Goal: Task Accomplishment & Management: Complete application form

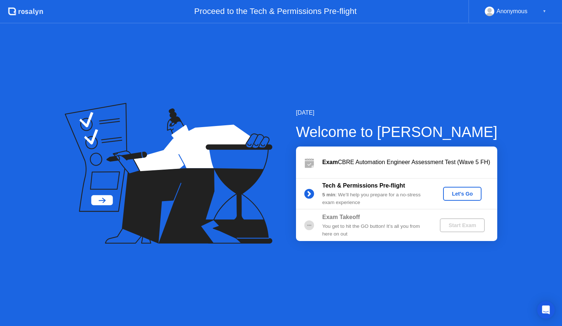
click at [396, 167] on div "Exam CBRE Automation Engineer Assessment Test (Wave 5 FH)" at bounding box center [410, 162] width 175 height 9
click at [463, 195] on div "Let's Go" at bounding box center [462, 194] width 33 height 6
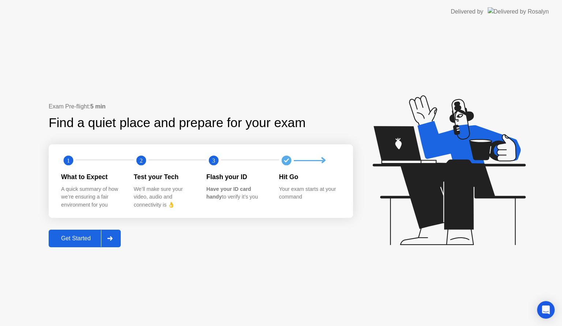
click at [90, 243] on button "Get Started" at bounding box center [85, 239] width 72 height 18
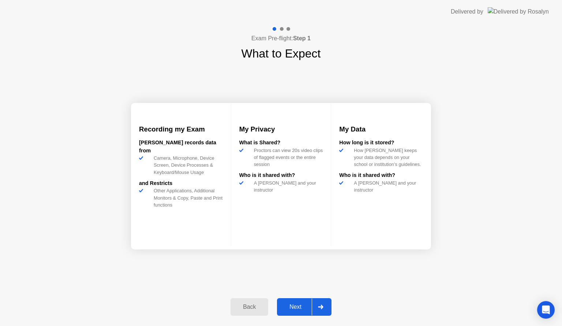
click at [292, 306] on div "Next" at bounding box center [295, 307] width 33 height 7
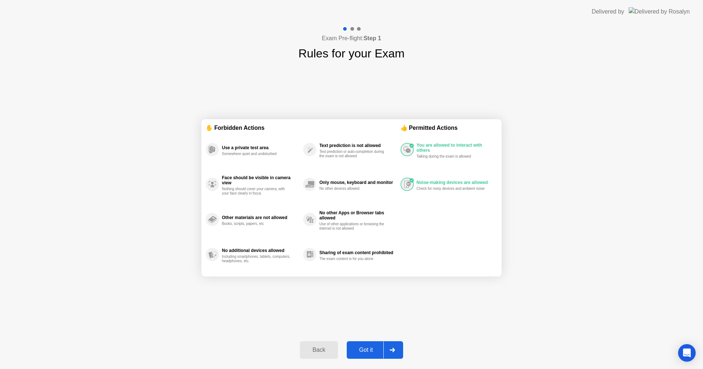
click at [367, 326] on div "Got it" at bounding box center [366, 350] width 34 height 7
select select "Available cameras"
select select "Available speakers"
select select "Available microphones"
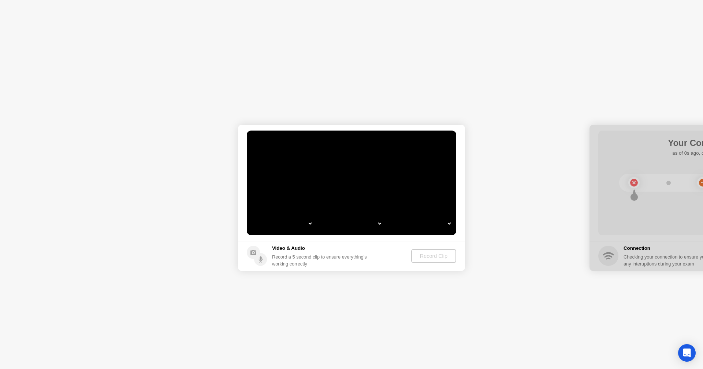
select select "**********"
select select "*******"
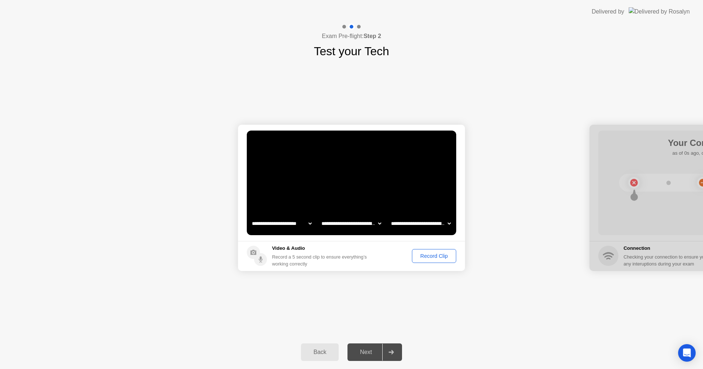
click at [431, 259] on div "Record Clip" at bounding box center [434, 256] width 39 height 6
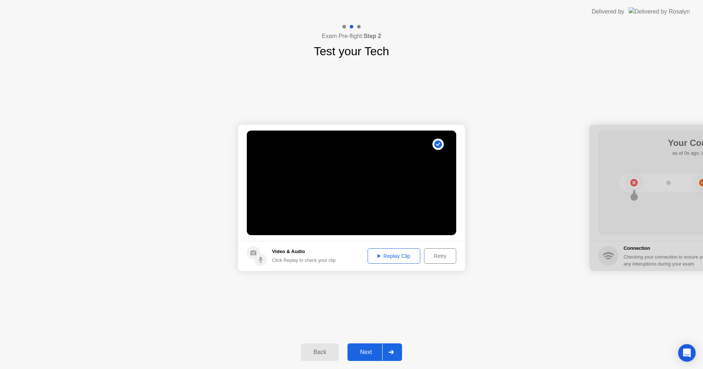
click at [386, 248] on footer "Video & Audio Click Replay to check your clip Replay Clip Retry" at bounding box center [351, 256] width 227 height 30
click at [386, 259] on div "Replay Clip" at bounding box center [394, 256] width 48 height 6
click at [444, 256] on div "Retry" at bounding box center [440, 256] width 27 height 6
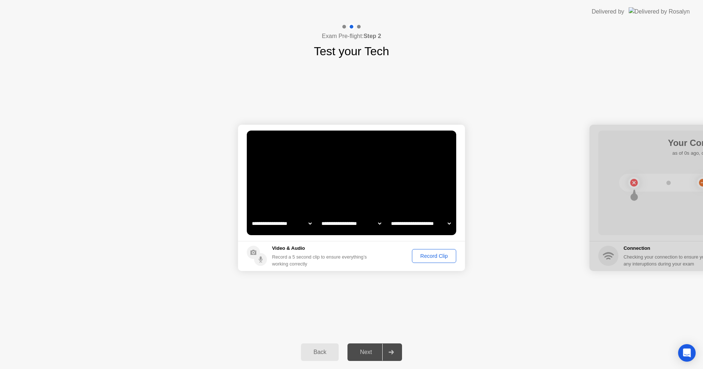
click at [421, 253] on div "Record Clip" at bounding box center [434, 256] width 39 height 6
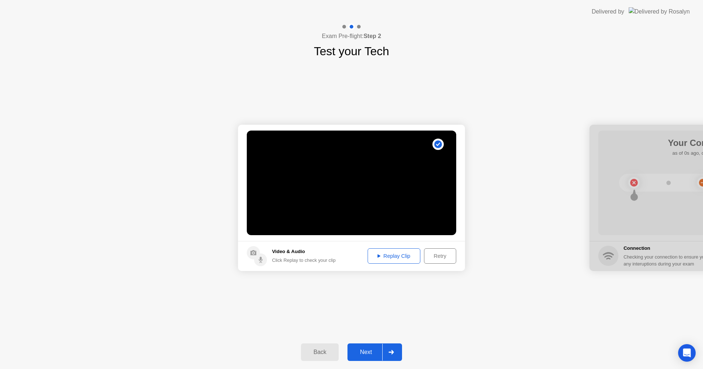
click at [393, 253] on div "Replay Clip" at bounding box center [394, 256] width 48 height 6
click at [411, 259] on div "Replay Clip" at bounding box center [394, 256] width 48 height 6
click at [275, 257] on div "Video & Audio Click Replay to check your clip" at bounding box center [304, 256] width 64 height 16
click at [260, 257] on icon at bounding box center [261, 259] width 2 height 4
drag, startPoint x: 293, startPoint y: 158, endPoint x: 363, endPoint y: 149, distance: 70.5
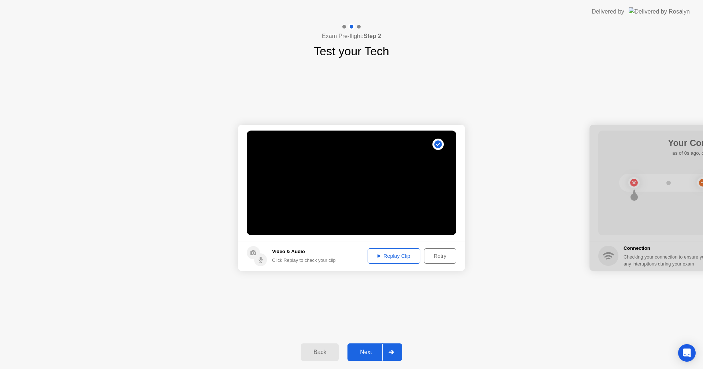
click at [298, 157] on video at bounding box center [351, 183] width 209 height 105
click at [438, 144] on circle at bounding box center [438, 145] width 8 height 8
click at [432, 253] on div "Retry" at bounding box center [440, 256] width 27 height 6
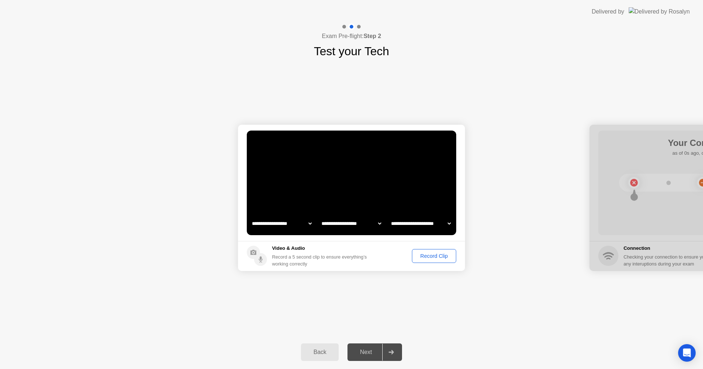
click at [442, 223] on select "**********" at bounding box center [421, 223] width 63 height 15
select select "**********"
click at [390, 216] on select "**********" at bounding box center [421, 223] width 63 height 15
click at [361, 223] on select "**********" at bounding box center [351, 223] width 63 height 15
select select "**********"
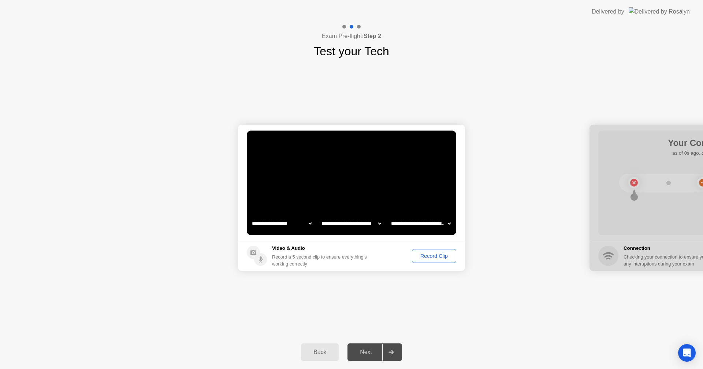
click at [320, 216] on select "**********" at bounding box center [351, 223] width 63 height 15
click at [370, 255] on div "Record a 5 second clip to ensure everything’s working correctly" at bounding box center [321, 261] width 98 height 14
click at [444, 260] on button "Record Clip" at bounding box center [434, 256] width 44 height 14
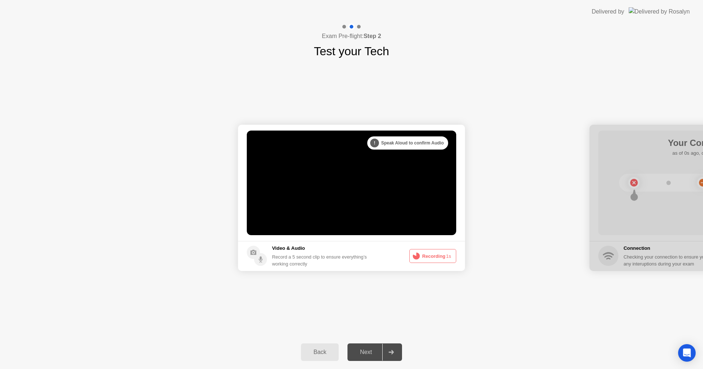
click at [435, 258] on button "Recording 1s" at bounding box center [432, 256] width 47 height 14
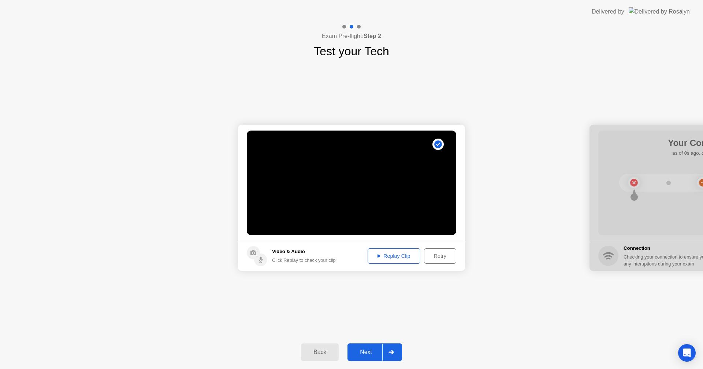
click at [383, 257] on div "Replay Clip" at bounding box center [394, 256] width 48 height 6
click at [372, 326] on div "Next" at bounding box center [366, 352] width 33 height 7
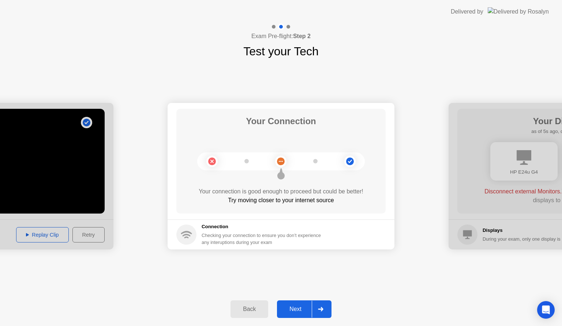
click at [293, 311] on div "Next" at bounding box center [295, 309] width 33 height 7
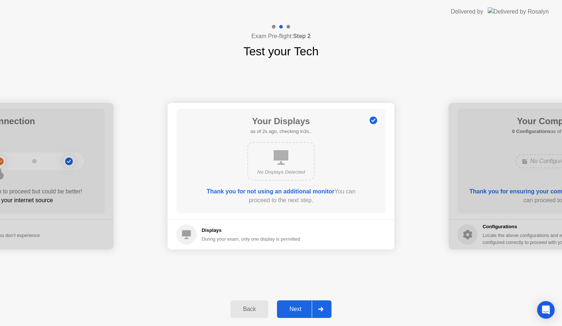
click at [291, 311] on div "Next" at bounding box center [295, 309] width 33 height 7
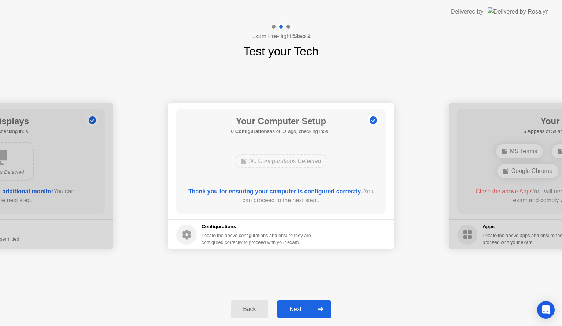
click at [293, 311] on div "Next" at bounding box center [295, 309] width 33 height 7
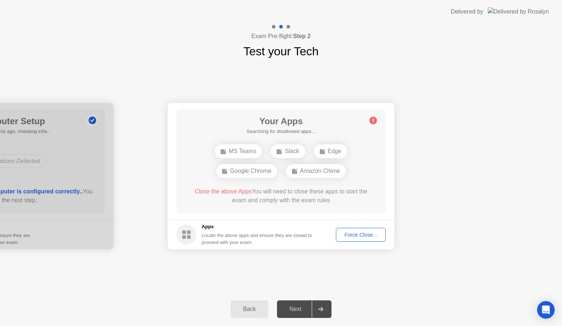
click at [363, 237] on div "Force Close..." at bounding box center [361, 235] width 45 height 6
click at [354, 236] on div "Force Close..." at bounding box center [361, 235] width 45 height 6
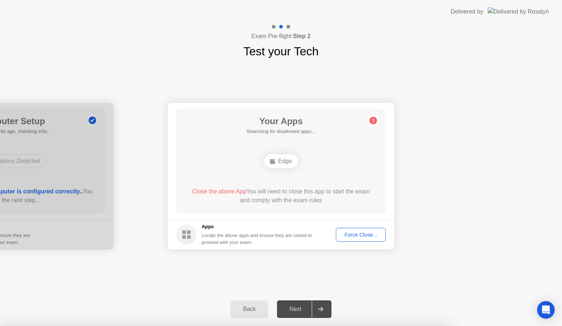
click at [371, 122] on circle at bounding box center [374, 121] width 8 height 8
click at [223, 192] on span "Close the above App" at bounding box center [219, 191] width 54 height 6
drag, startPoint x: 562, startPoint y: 168, endPoint x: 557, endPoint y: 171, distance: 6.3
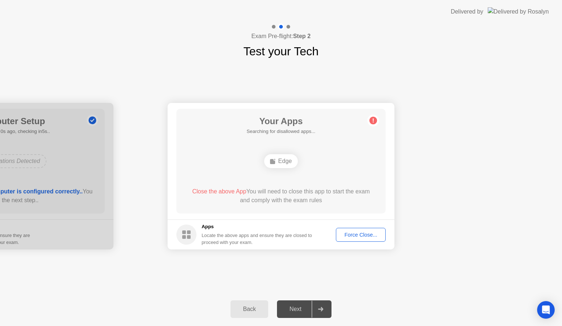
click at [371, 232] on div "Force Close..." at bounding box center [361, 235] width 45 height 6
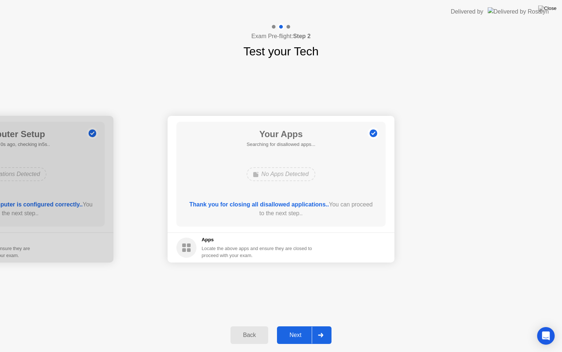
drag, startPoint x: 254, startPoint y: 351, endPoint x: 257, endPoint y: 303, distance: 48.4
click at [253, 318] on div "Back Next" at bounding box center [281, 335] width 562 height 34
drag, startPoint x: 353, startPoint y: 0, endPoint x: 365, endPoint y: 27, distance: 30.0
click at [366, 30] on app-layout-with-logo "**********" at bounding box center [281, 176] width 562 height 352
drag, startPoint x: 369, startPoint y: 6, endPoint x: 385, endPoint y: 61, distance: 57.1
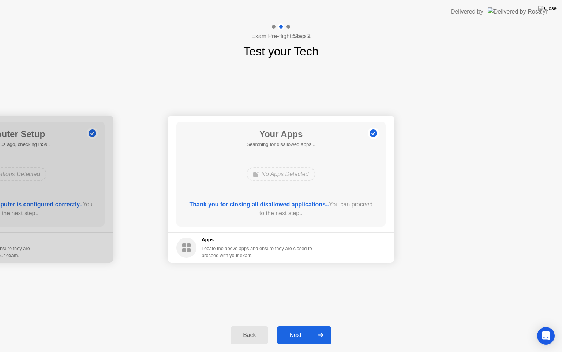
click at [369, 6] on header "Delivered by" at bounding box center [281, 11] width 562 height 23
click at [302, 326] on div "Next" at bounding box center [295, 334] width 33 height 7
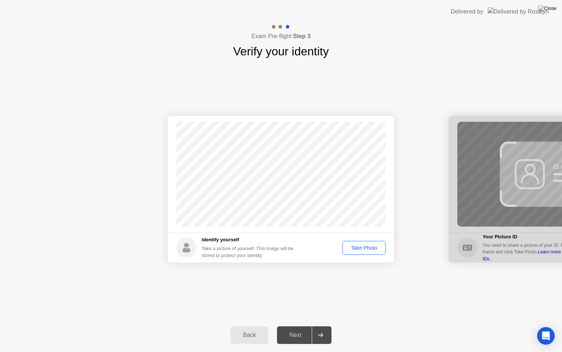
click at [369, 250] on div "Take Photo" at bounding box center [364, 248] width 38 height 6
click at [296, 326] on div "Next" at bounding box center [295, 334] width 33 height 7
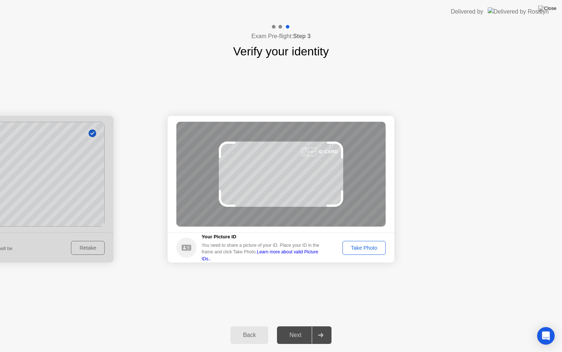
click at [364, 249] on div "Take Photo" at bounding box center [364, 248] width 38 height 6
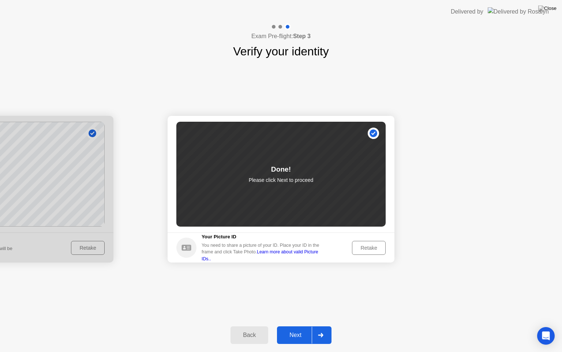
click at [298, 326] on div "Next" at bounding box center [295, 334] width 33 height 7
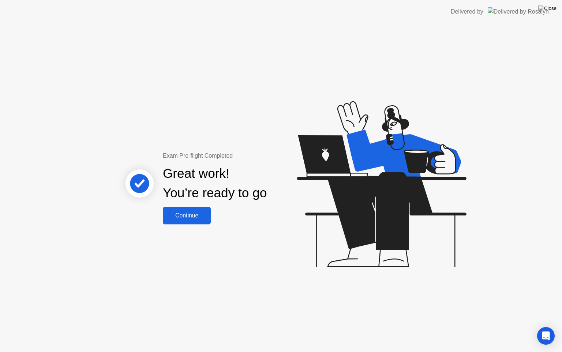
click at [259, 271] on div "Exam Pre-flight Completed Great work! You’re ready to go Continue" at bounding box center [281, 187] width 562 height 328
click at [195, 215] on div "Continue" at bounding box center [187, 215] width 44 height 7
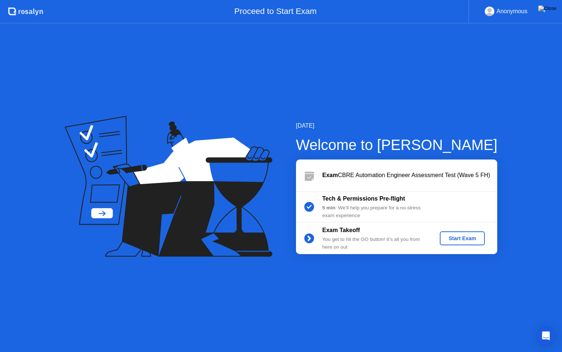
click at [469, 236] on div "Start Exam" at bounding box center [462, 238] width 39 height 6
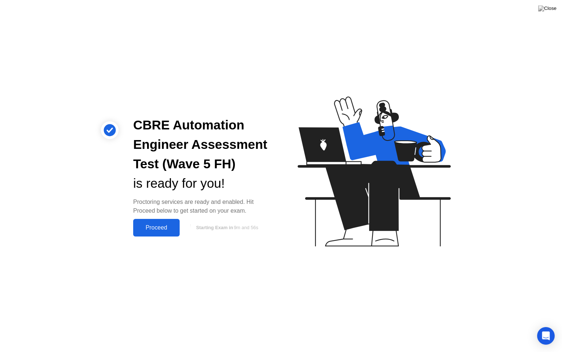
click at [159, 226] on div "Proceed" at bounding box center [156, 227] width 42 height 7
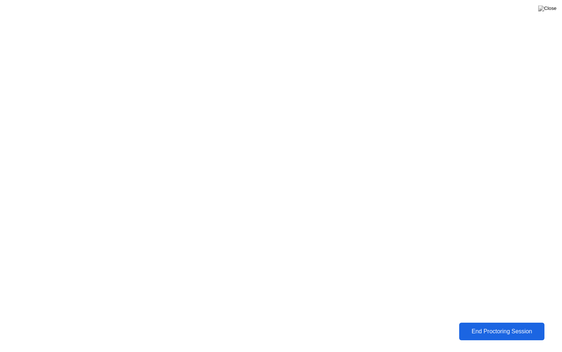
click at [517, 326] on div "End Proctoring Session" at bounding box center [502, 330] width 86 height 7
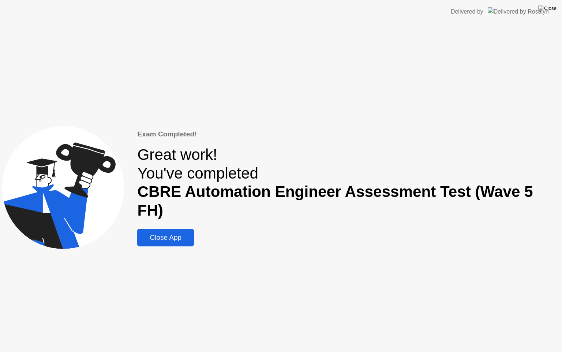
click at [182, 238] on div "Exam Completed! Great work! You've completed CBRE Automation Engineer Assessmen…" at bounding box center [281, 187] width 562 height 328
click at [183, 233] on div "Close App" at bounding box center [166, 237] width 52 height 8
